Goal: Information Seeking & Learning: Check status

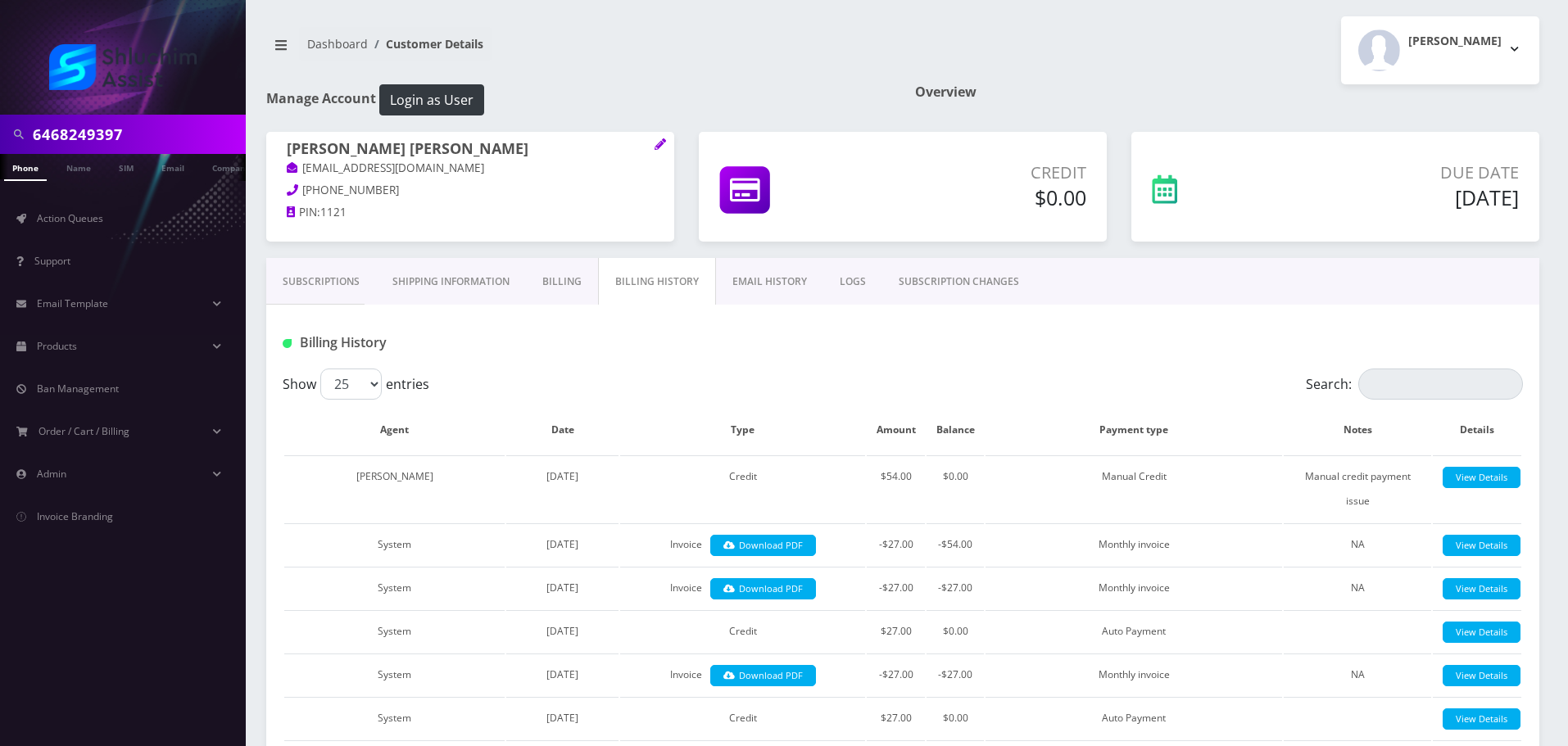
click at [169, 130] on input "6468249397" at bounding box center [137, 135] width 209 height 31
type input "[EMAIL_ADDRESS][DOMAIN_NAME]"
click at [171, 174] on link "Email" at bounding box center [172, 167] width 39 height 27
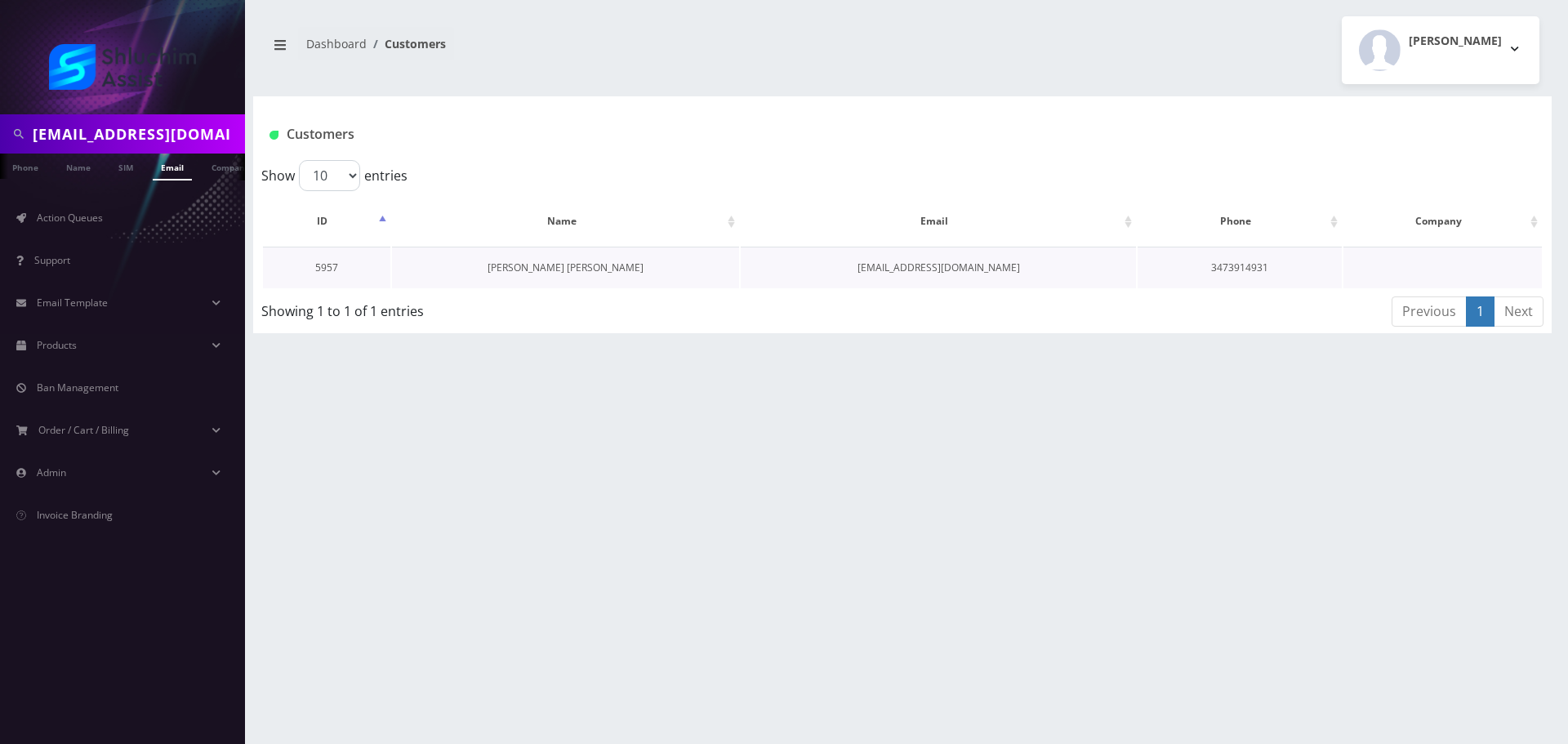
click at [577, 271] on link "[PERSON_NAME] [PERSON_NAME]" at bounding box center [565, 267] width 156 height 13
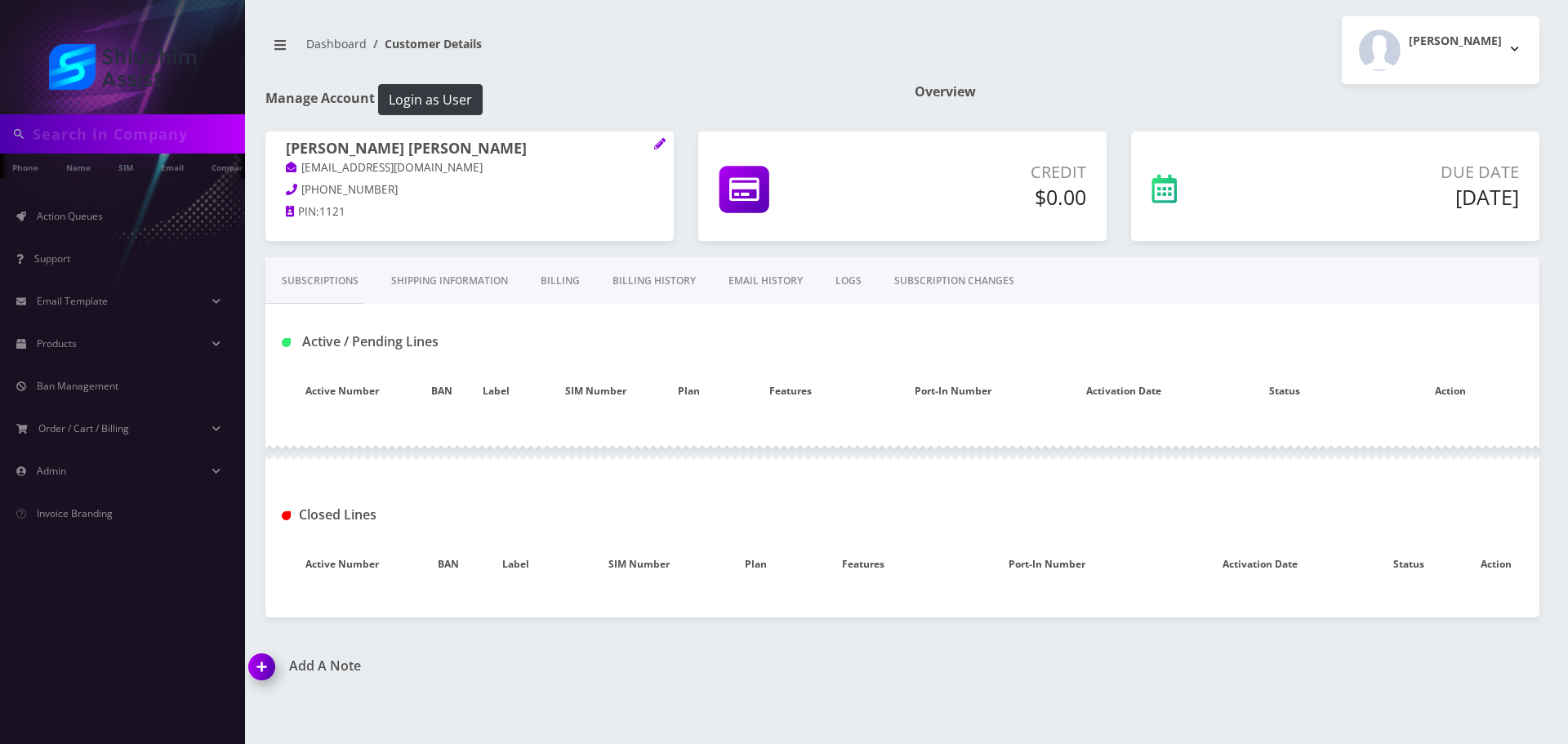
type input "[EMAIL_ADDRESS][DOMAIN_NAME]"
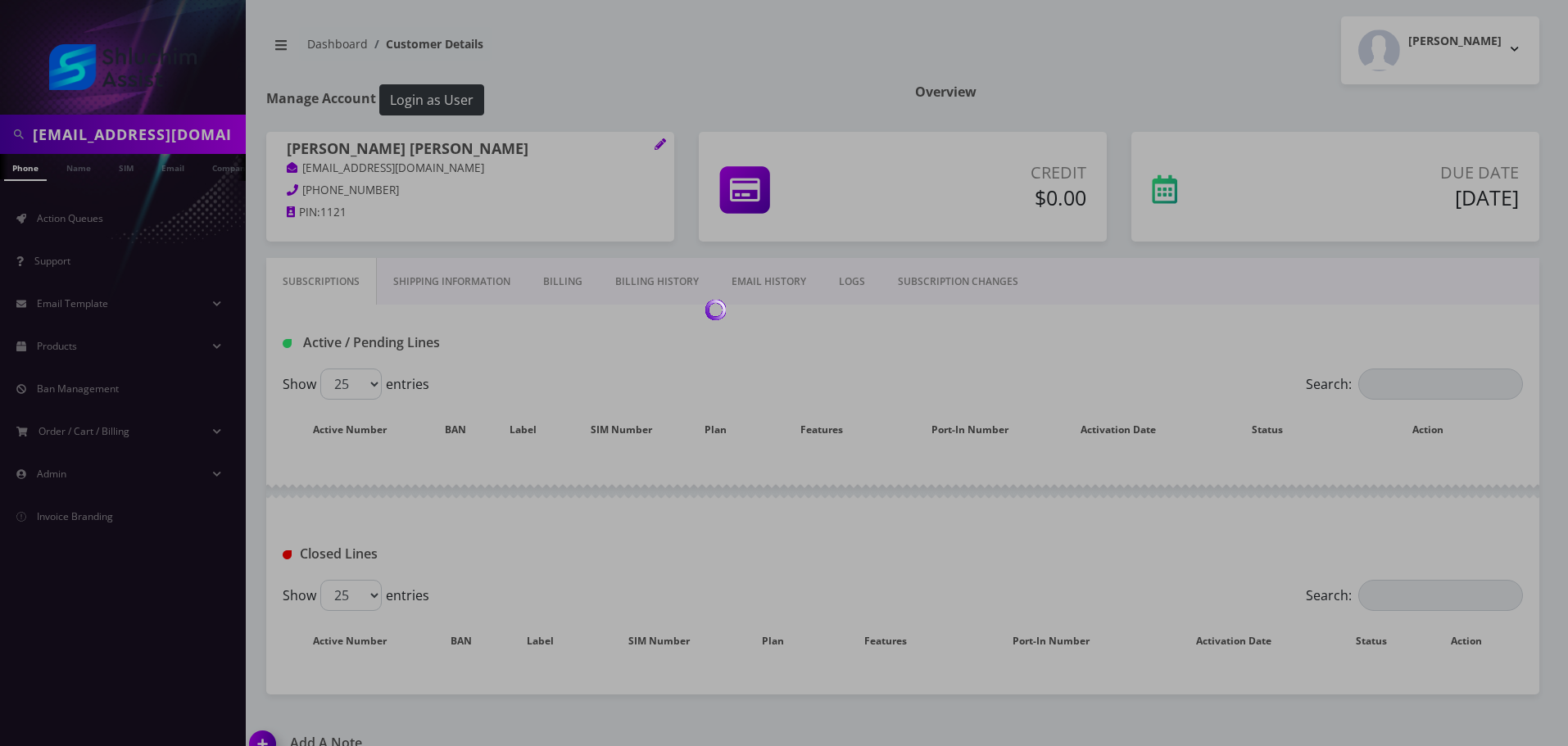
click at [634, 285] on link "Billing History" at bounding box center [657, 281] width 116 height 47
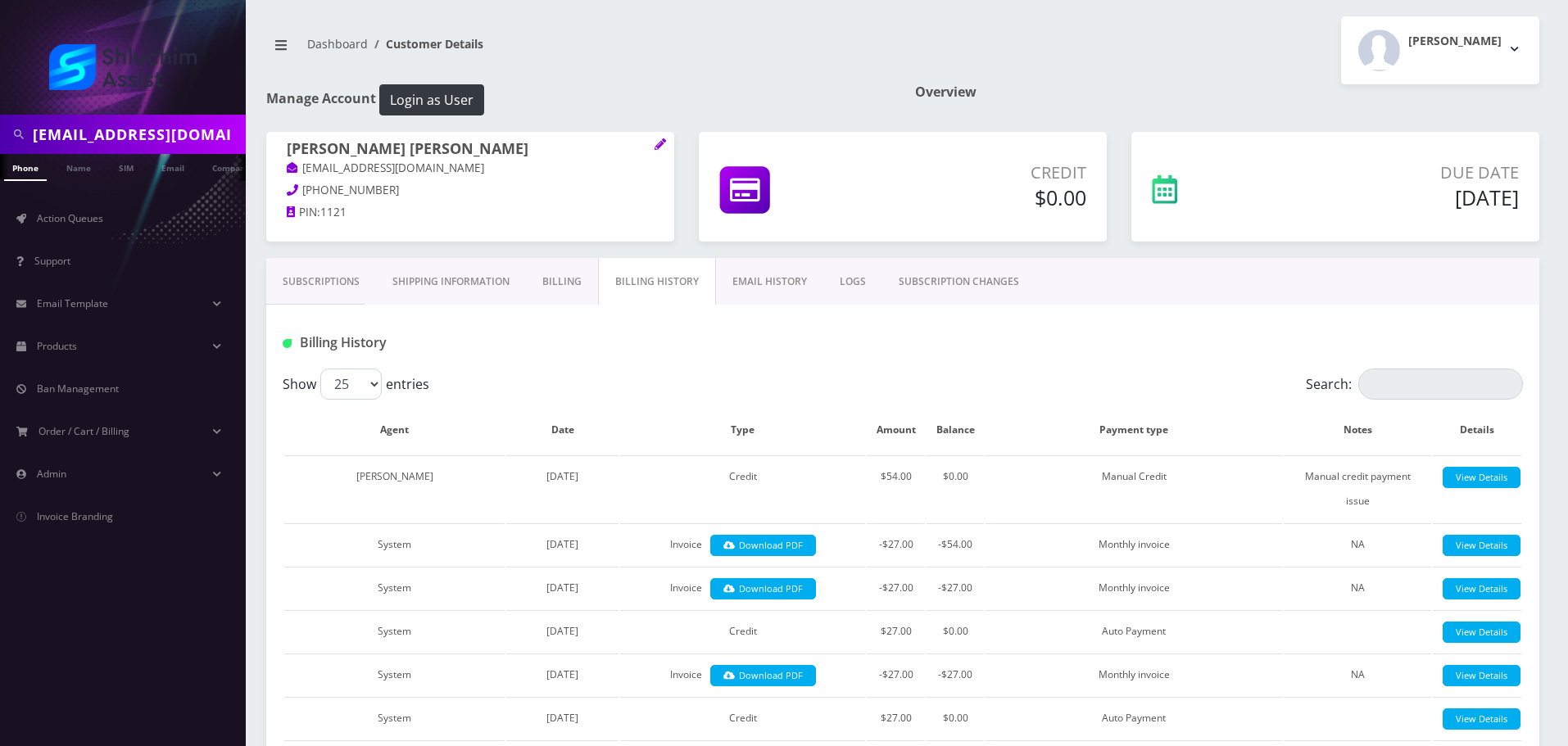
click at [568, 283] on link "Billing" at bounding box center [561, 281] width 72 height 47
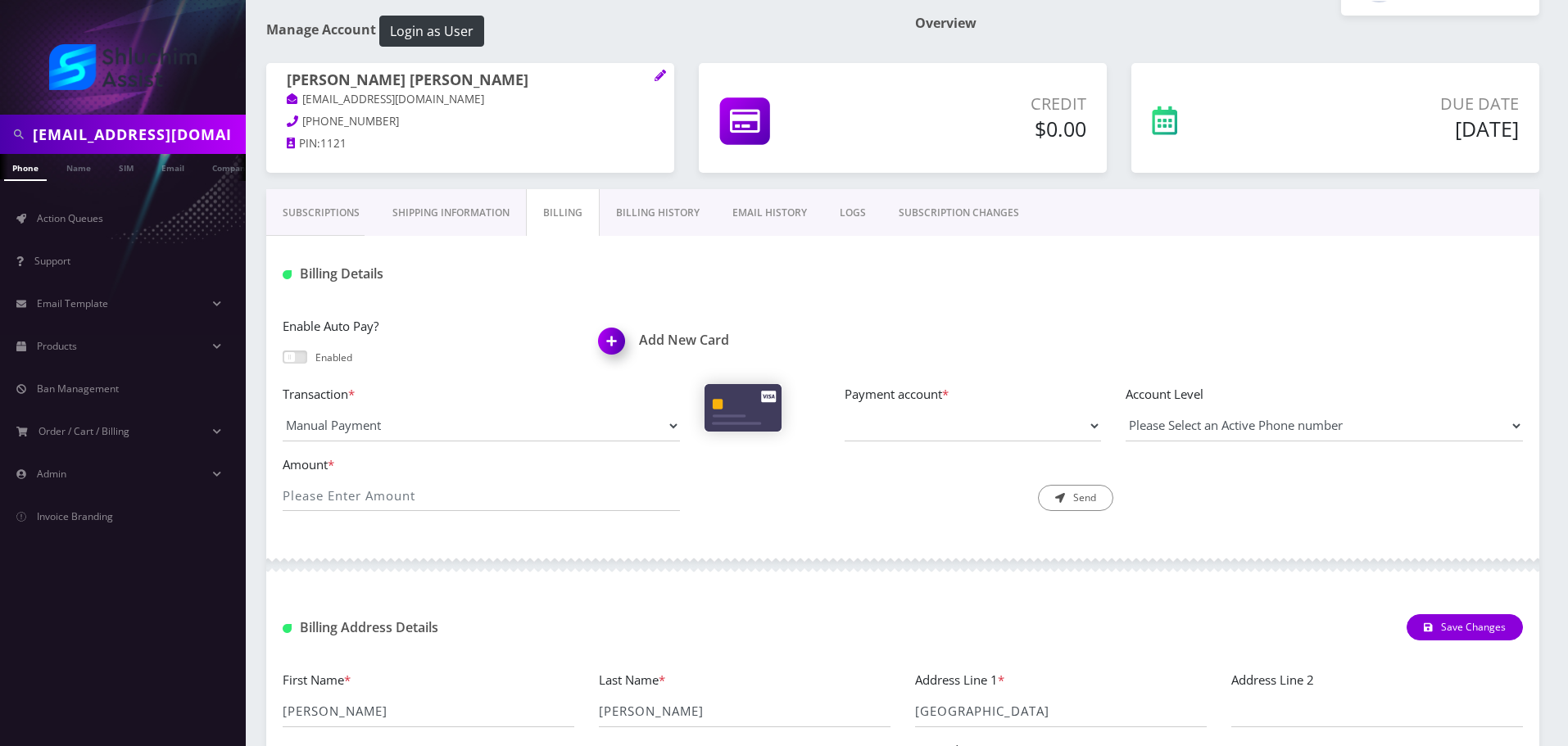
scroll to position [245, 0]
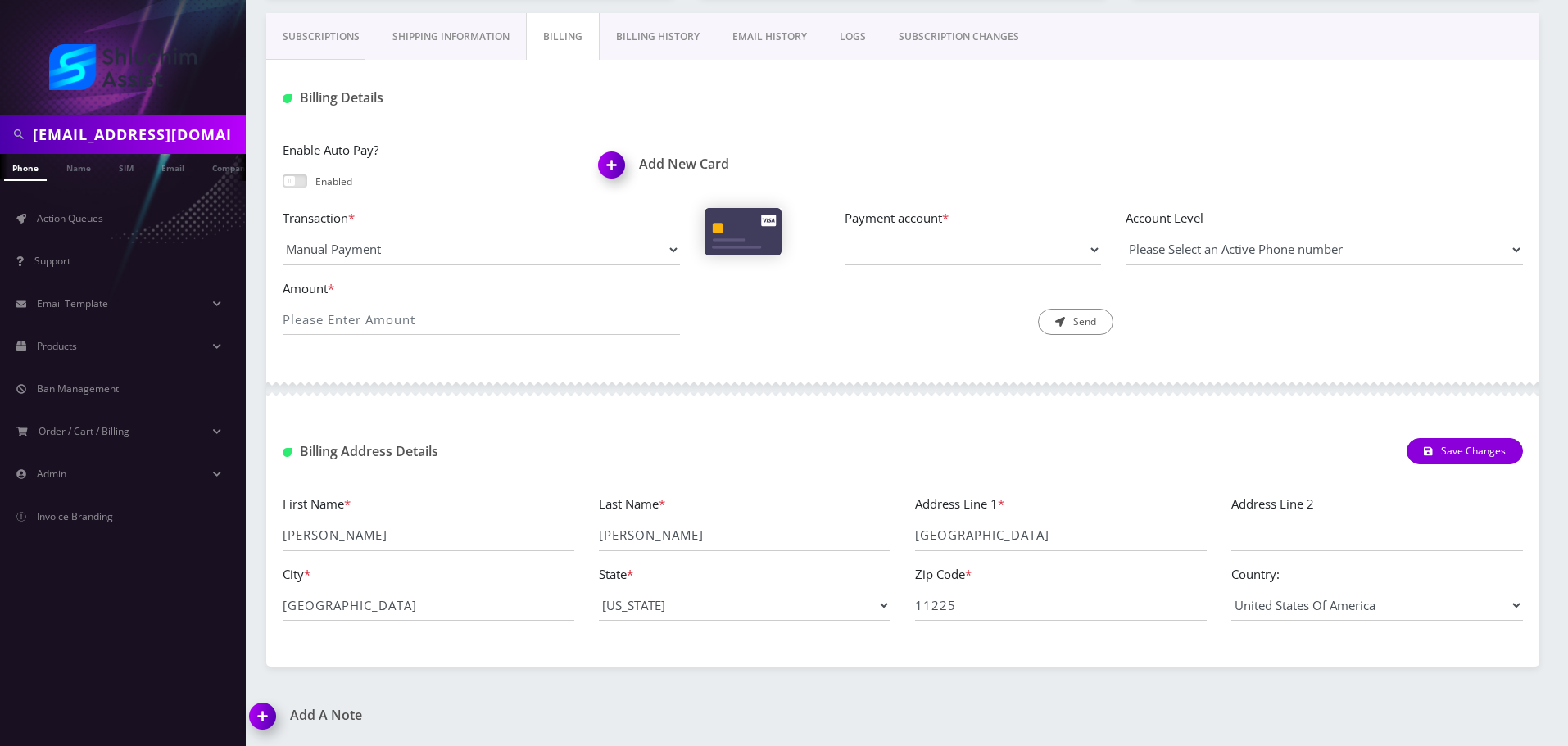
click at [642, 31] on link "Billing History" at bounding box center [658, 37] width 116 height 47
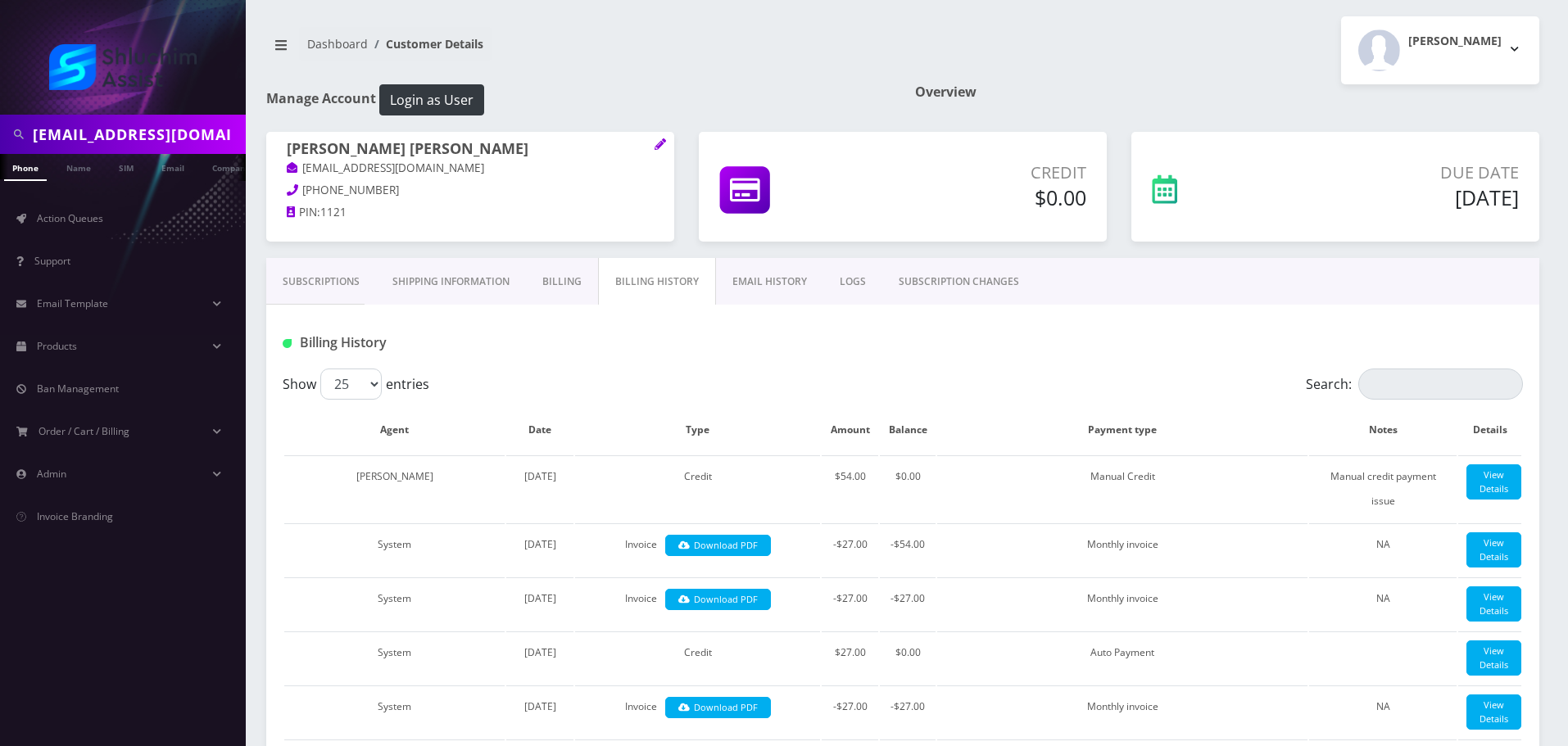
click at [547, 297] on link "Billing" at bounding box center [561, 281] width 72 height 47
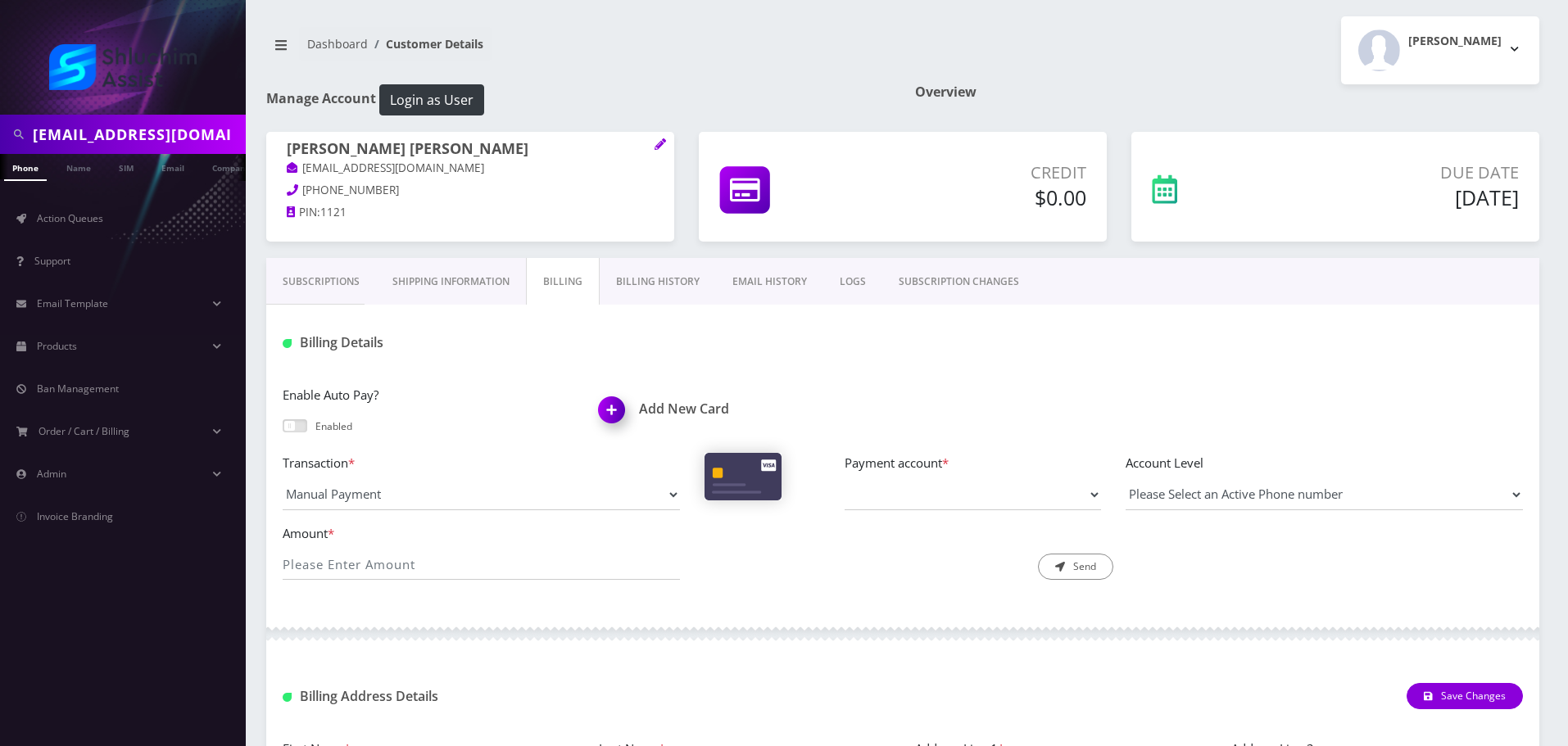
click at [640, 285] on link "Billing History" at bounding box center [658, 281] width 116 height 47
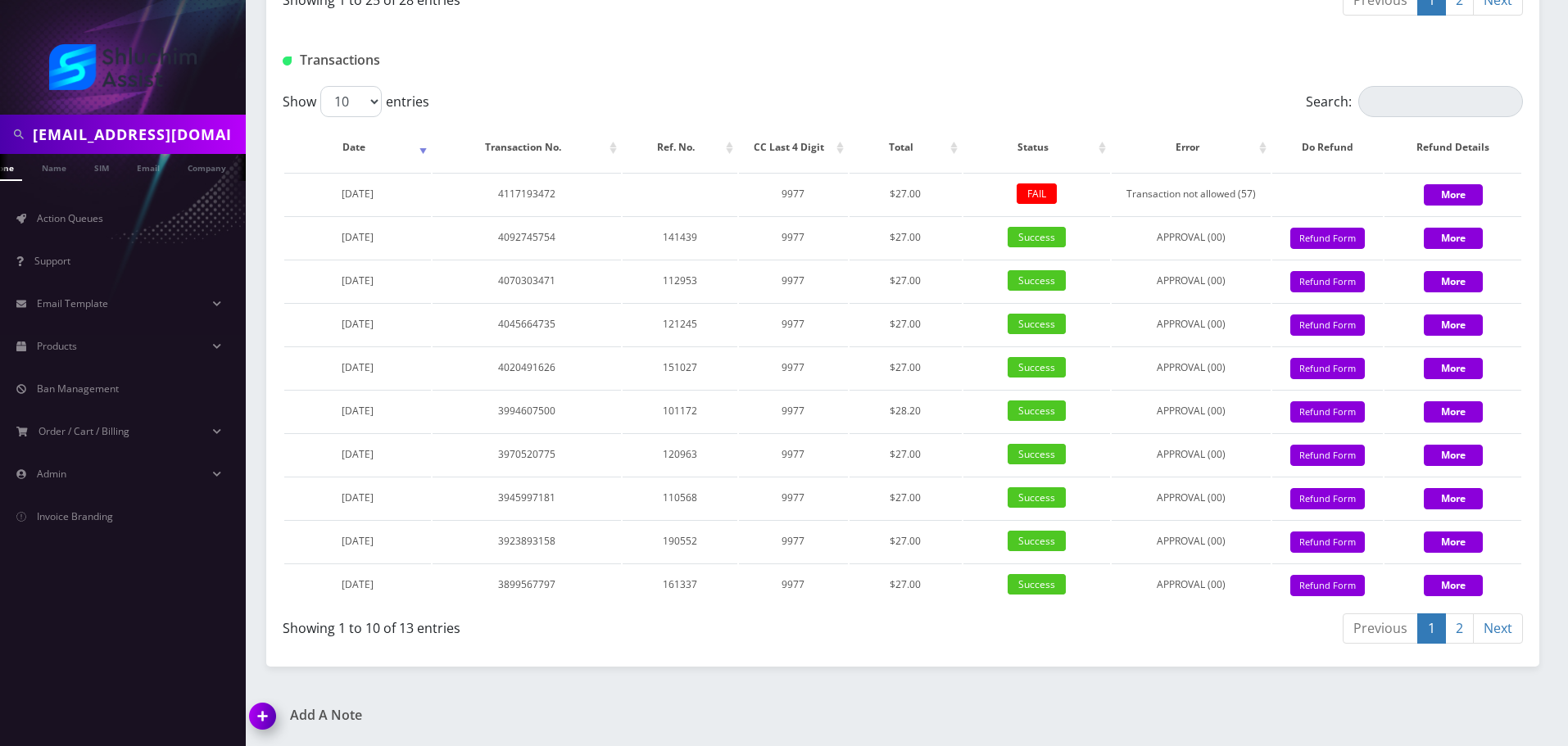
scroll to position [0, 33]
